Goal: Task Accomplishment & Management: Manage account settings

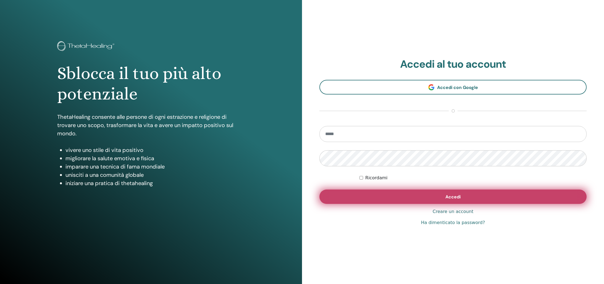
type input "**********"
click at [448, 192] on button "Accedi" at bounding box center [453, 197] width 267 height 14
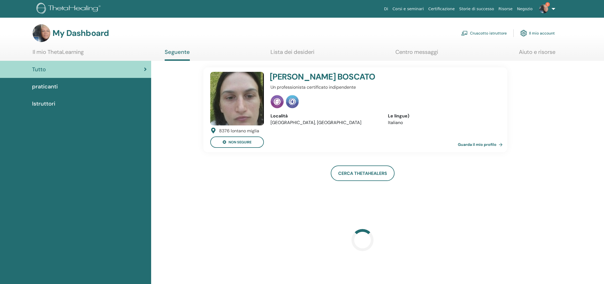
click at [486, 33] on link "Cruscotto istruttore" at bounding box center [484, 33] width 46 height 12
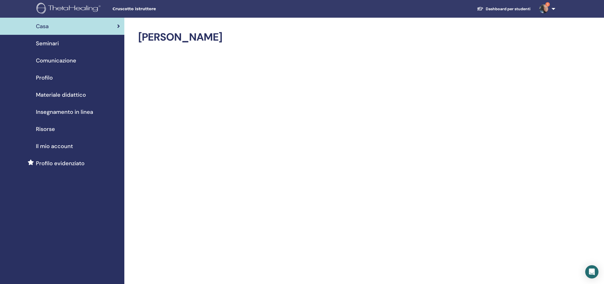
click at [79, 40] on div "Seminari" at bounding box center [62, 43] width 116 height 8
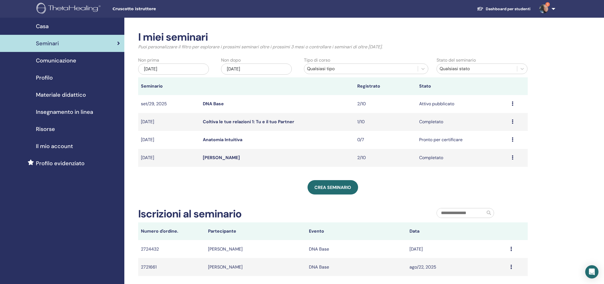
click at [513, 104] on icon at bounding box center [513, 103] width 2 height 4
click at [499, 125] on link "Partecipanti" at bounding box center [491, 125] width 25 height 6
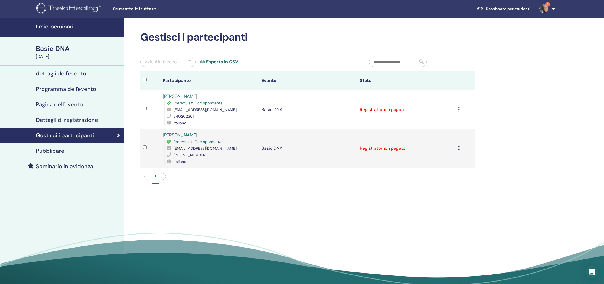
click at [458, 110] on td "Annulla registrazione Non autocertificare Contrassegna come pagato Contrassegna…" at bounding box center [466, 109] width 20 height 39
click at [459, 110] on icon at bounding box center [459, 109] width 2 height 4
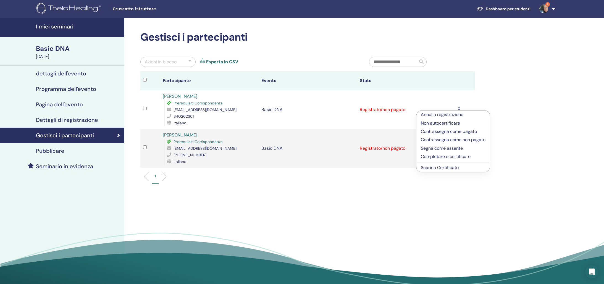
click at [465, 131] on p "Contrassegna come pagato" at bounding box center [453, 131] width 65 height 7
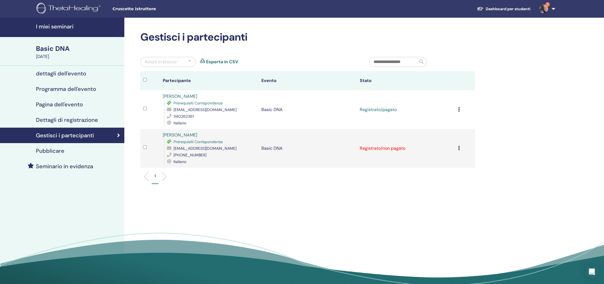
click at [460, 147] on icon at bounding box center [459, 148] width 2 height 4
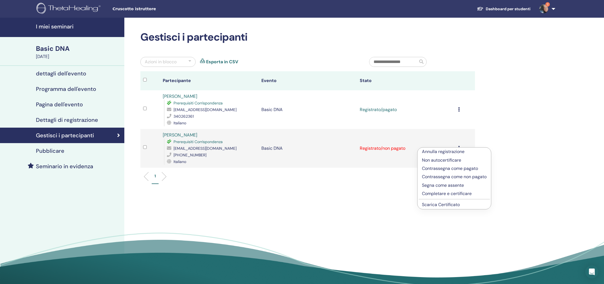
click at [451, 169] on p "Contrassegna come pagato" at bounding box center [454, 168] width 65 height 7
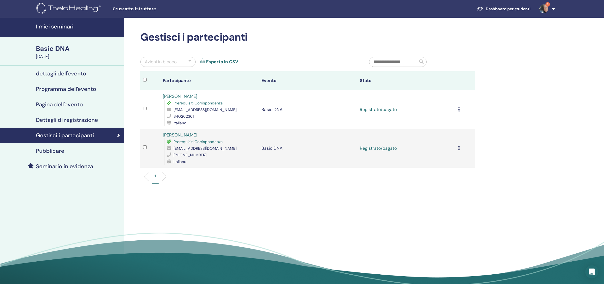
click at [460, 110] on div "[PERSON_NAME] registrazione Non autocertificare Contrassegna come pagato Contra…" at bounding box center [465, 109] width 14 height 7
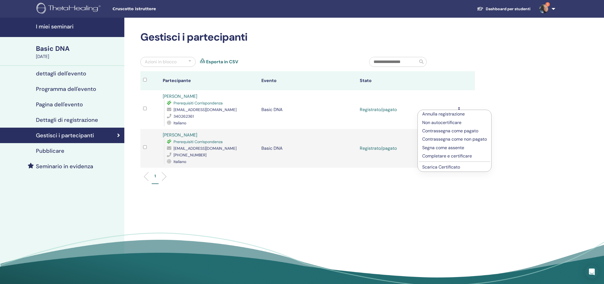
click at [442, 166] on link "Scarica Certificato" at bounding box center [441, 167] width 38 height 6
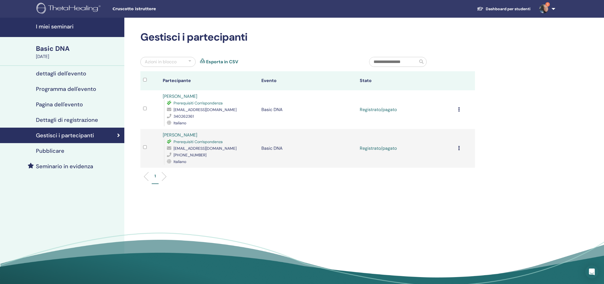
click at [460, 148] on icon at bounding box center [459, 148] width 2 height 4
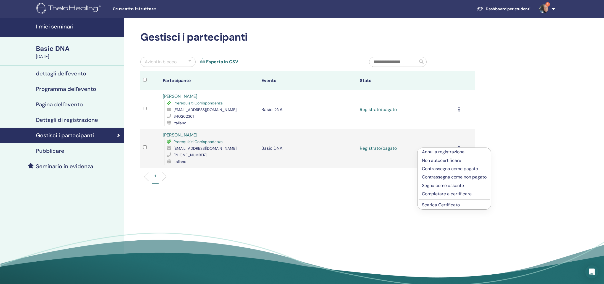
click at [453, 205] on link "Scarica Certificato" at bounding box center [441, 205] width 38 height 6
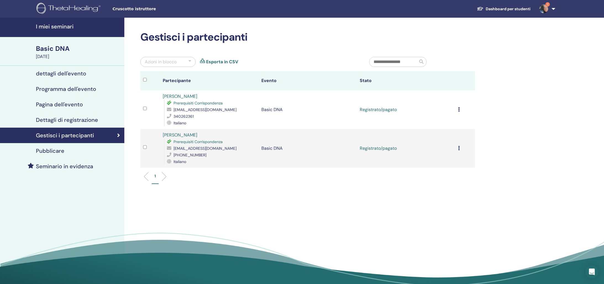
click at [459, 108] on icon at bounding box center [459, 109] width 2 height 4
click at [455, 165] on link "Scarica Certificato" at bounding box center [441, 166] width 38 height 6
